Goal: Task Accomplishment & Management: Manage account settings

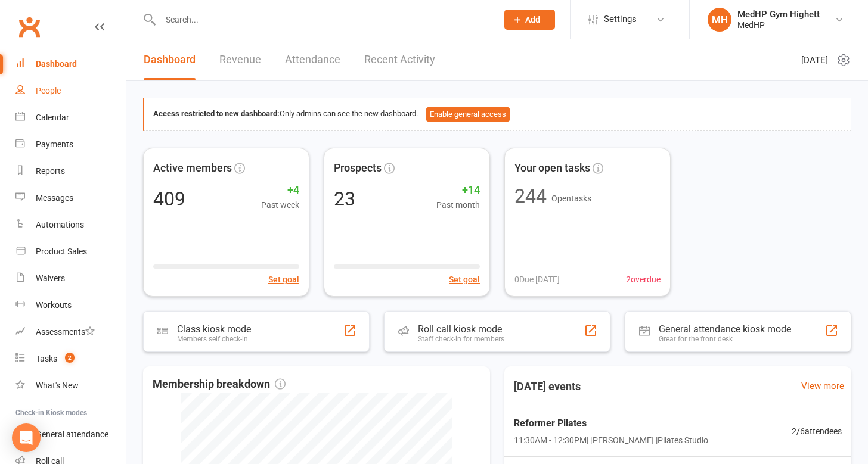
click at [49, 91] on div "People" at bounding box center [48, 91] width 25 height 10
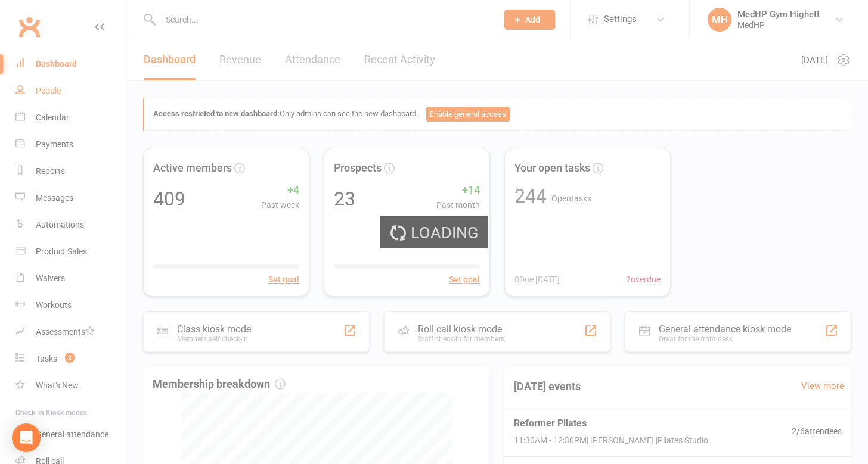
select select "100"
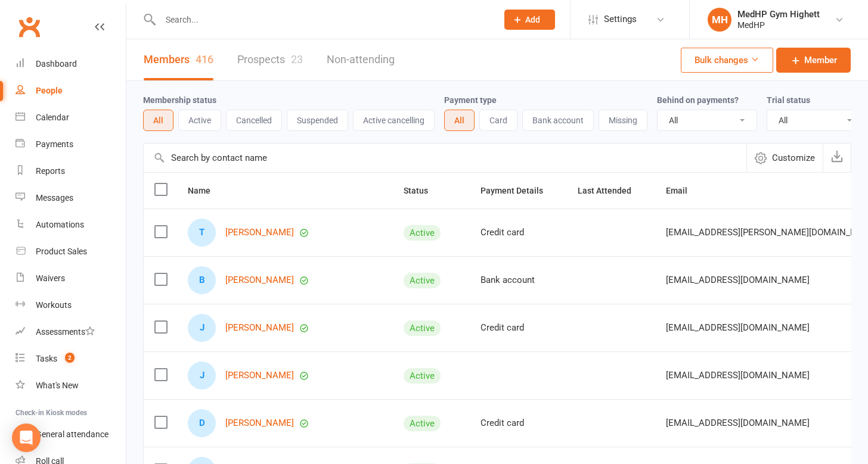
click at [210, 124] on button "Active" at bounding box center [199, 120] width 43 height 21
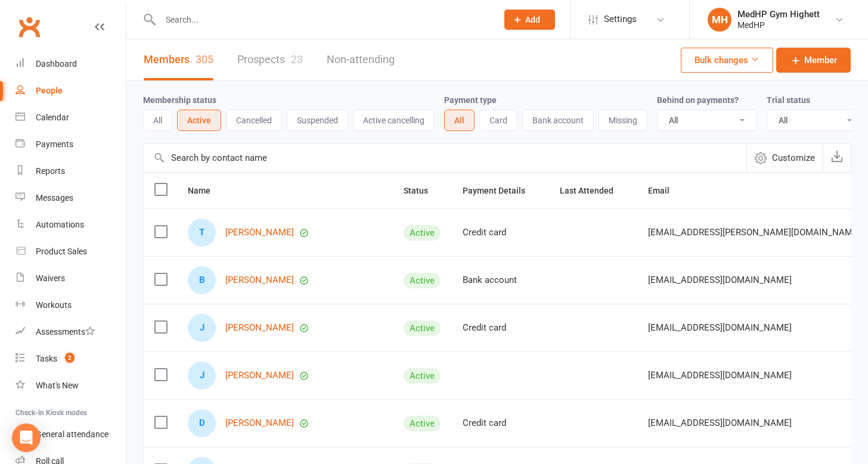
click at [321, 123] on button "Suspended" at bounding box center [317, 120] width 61 height 21
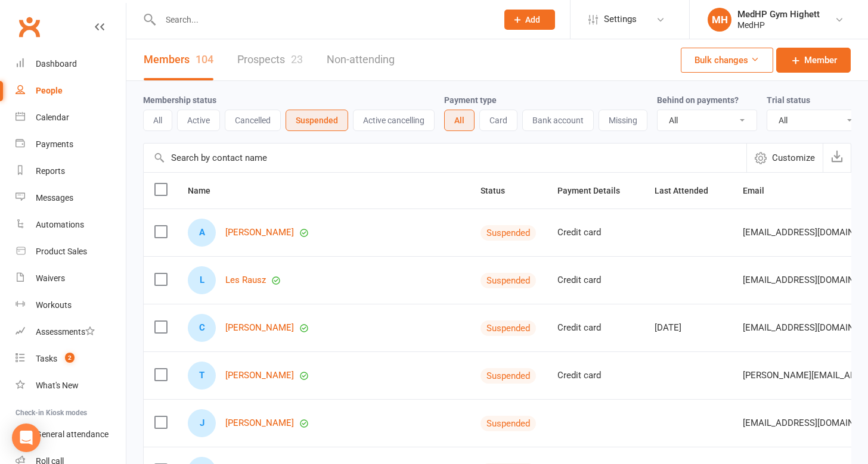
click at [258, 122] on button "Cancelled" at bounding box center [253, 120] width 56 height 21
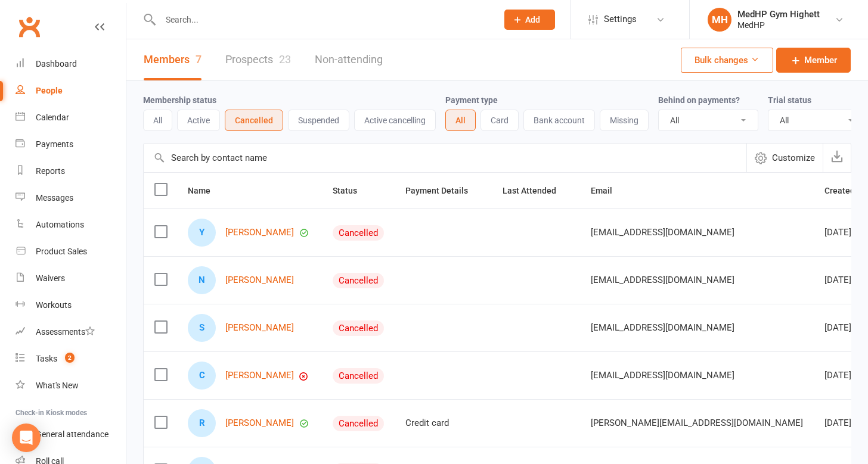
click at [318, 127] on button "Suspended" at bounding box center [318, 120] width 61 height 21
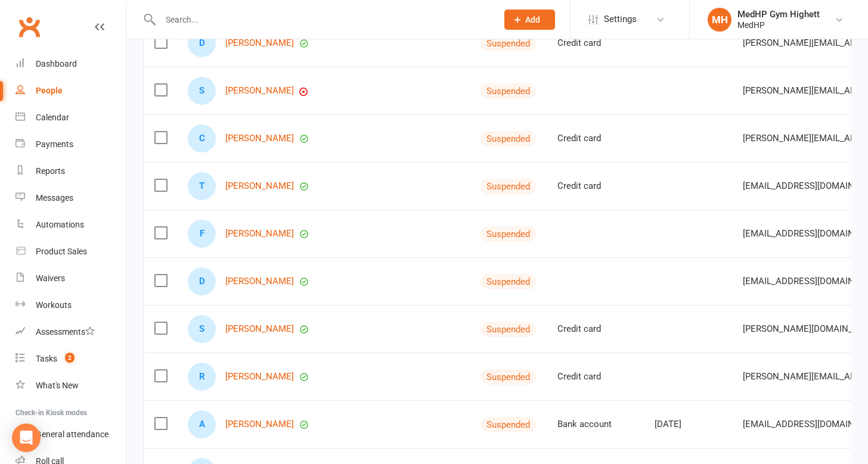
scroll to position [2584, 0]
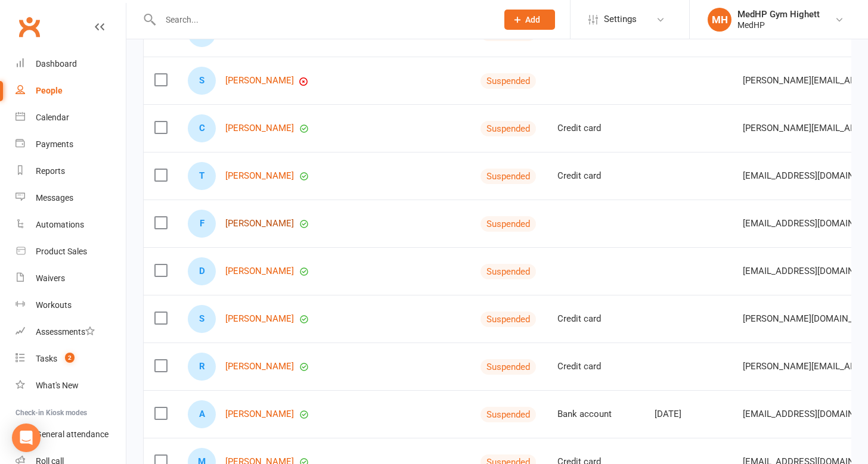
click at [252, 226] on link "[PERSON_NAME]" at bounding box center [259, 224] width 69 height 10
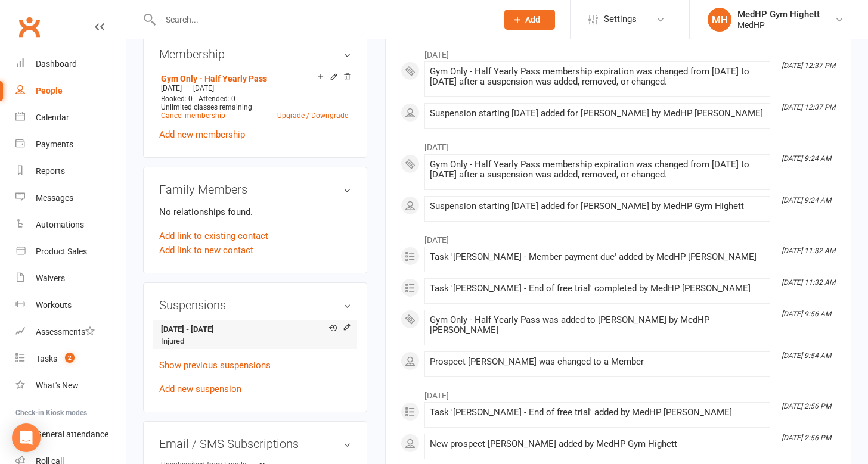
scroll to position [489, 0]
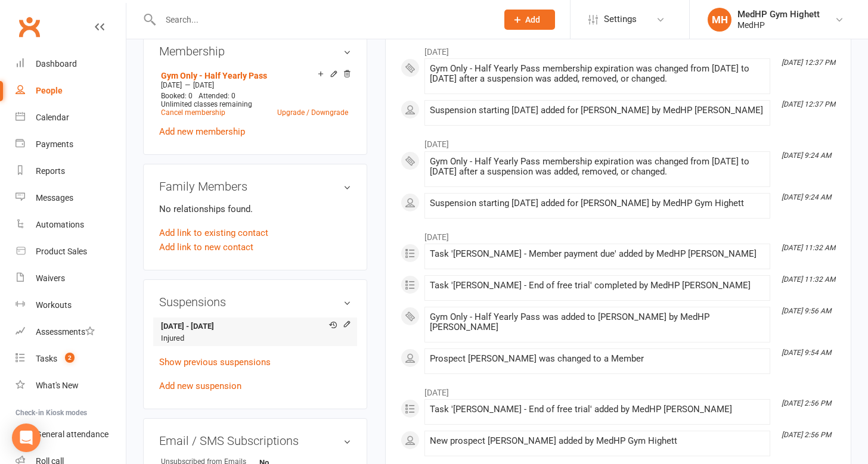
click at [193, 330] on strong "[DATE] - [DATE]" at bounding box center [253, 327] width 184 height 13
click at [345, 324] on icon at bounding box center [346, 323] width 5 height 5
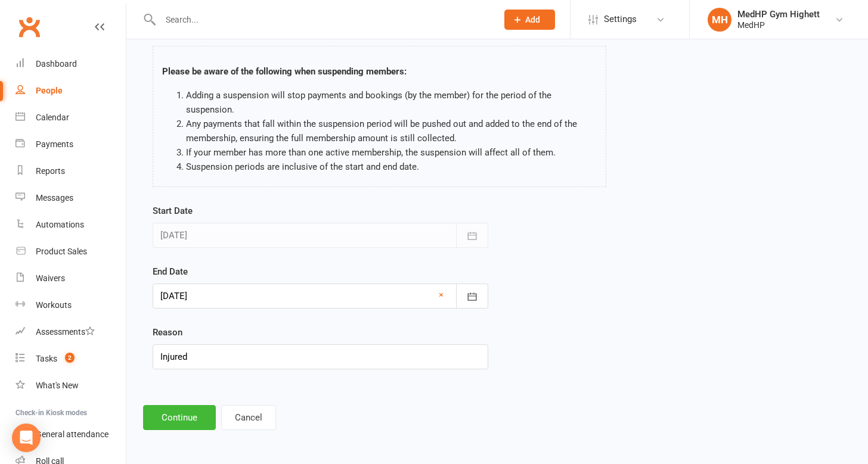
scroll to position [69, 0]
click at [467, 291] on icon "button" at bounding box center [472, 297] width 12 height 12
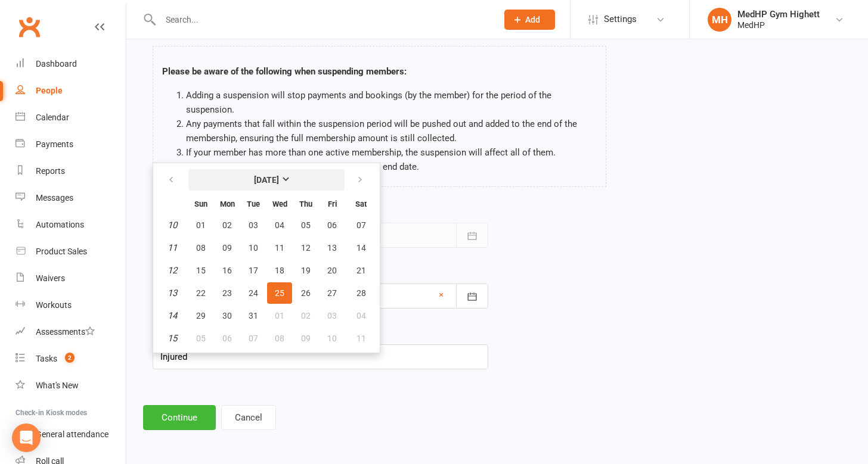
click at [254, 175] on strong "[DATE]" at bounding box center [266, 180] width 25 height 10
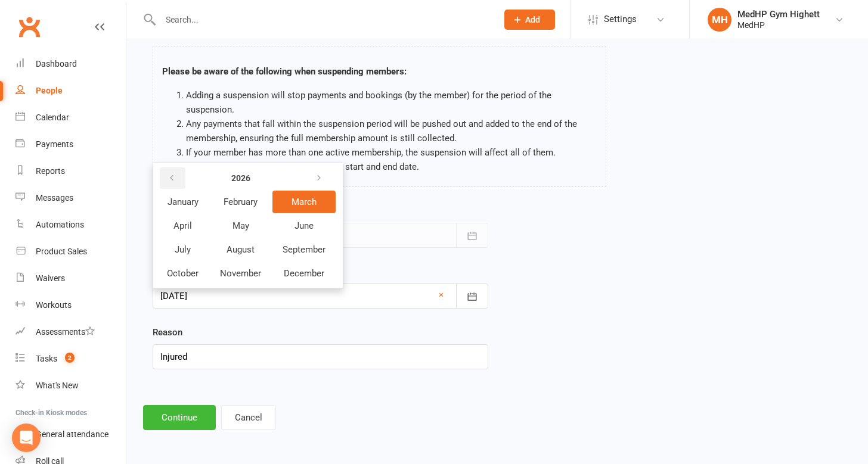
click at [163, 169] on button "button" at bounding box center [173, 178] width 26 height 21
click at [185, 262] on button "October" at bounding box center [183, 273] width 52 height 23
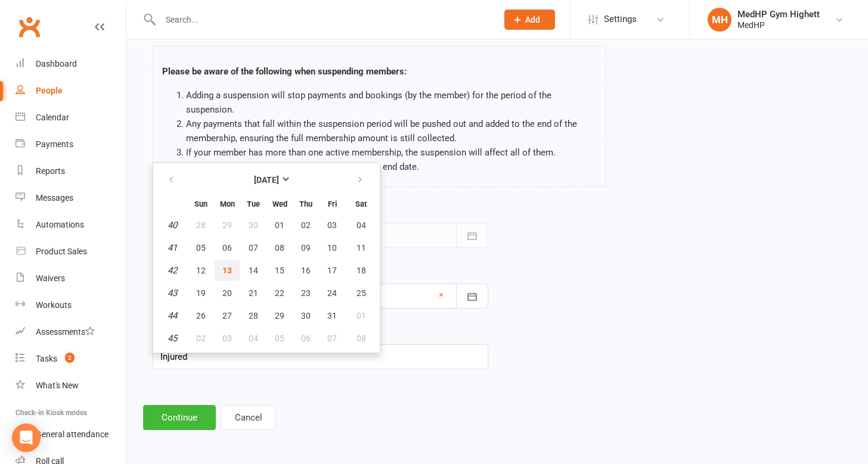
click at [228, 266] on span "13" at bounding box center [227, 271] width 10 height 10
type input "[DATE]"
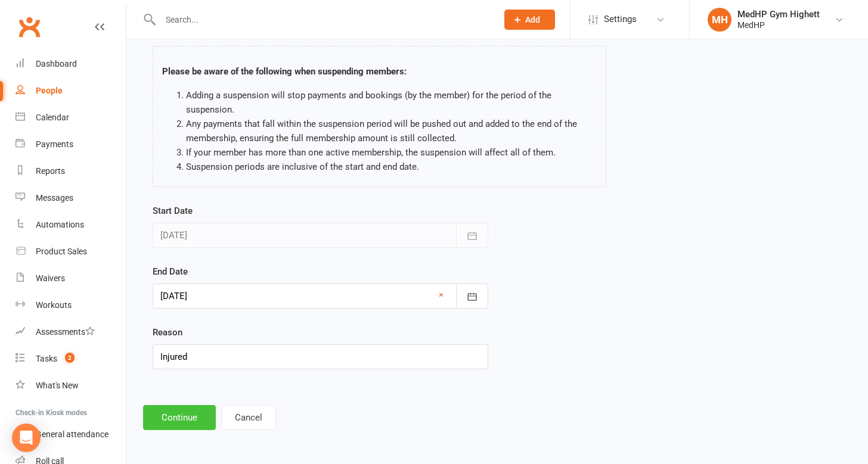
click at [179, 405] on button "Continue" at bounding box center [179, 417] width 73 height 25
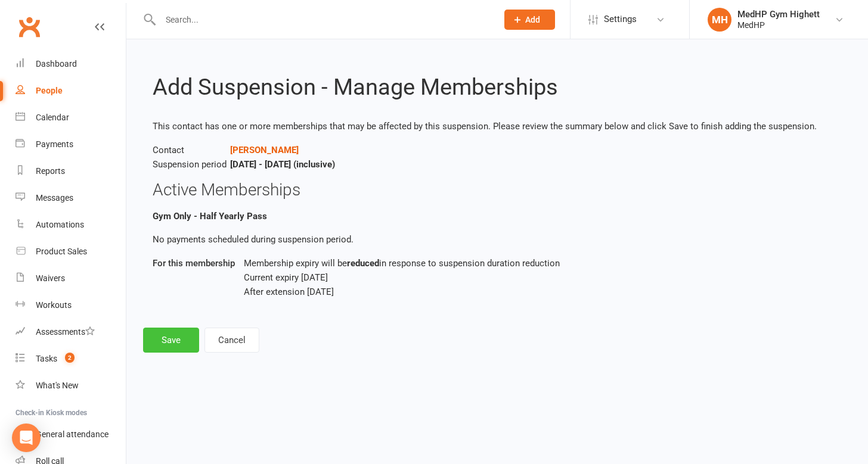
click at [163, 339] on button "Save" at bounding box center [171, 340] width 56 height 25
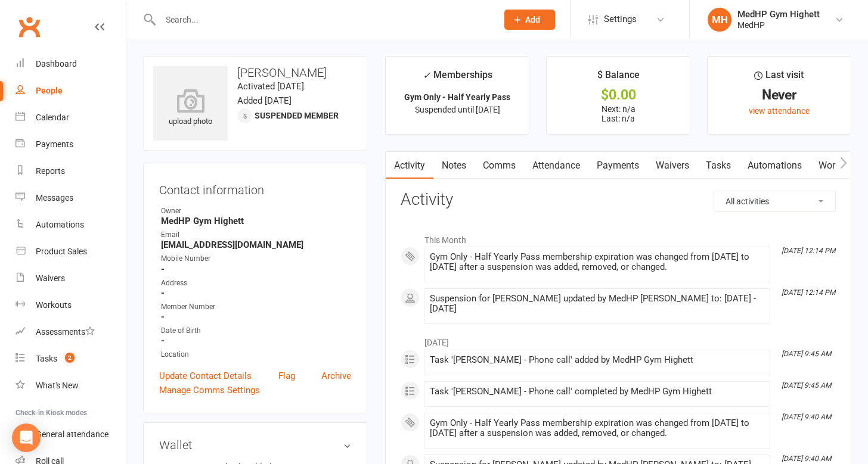
click at [42, 88] on div "People" at bounding box center [49, 91] width 27 height 10
select select "100"
